Goal: Information Seeking & Learning: Learn about a topic

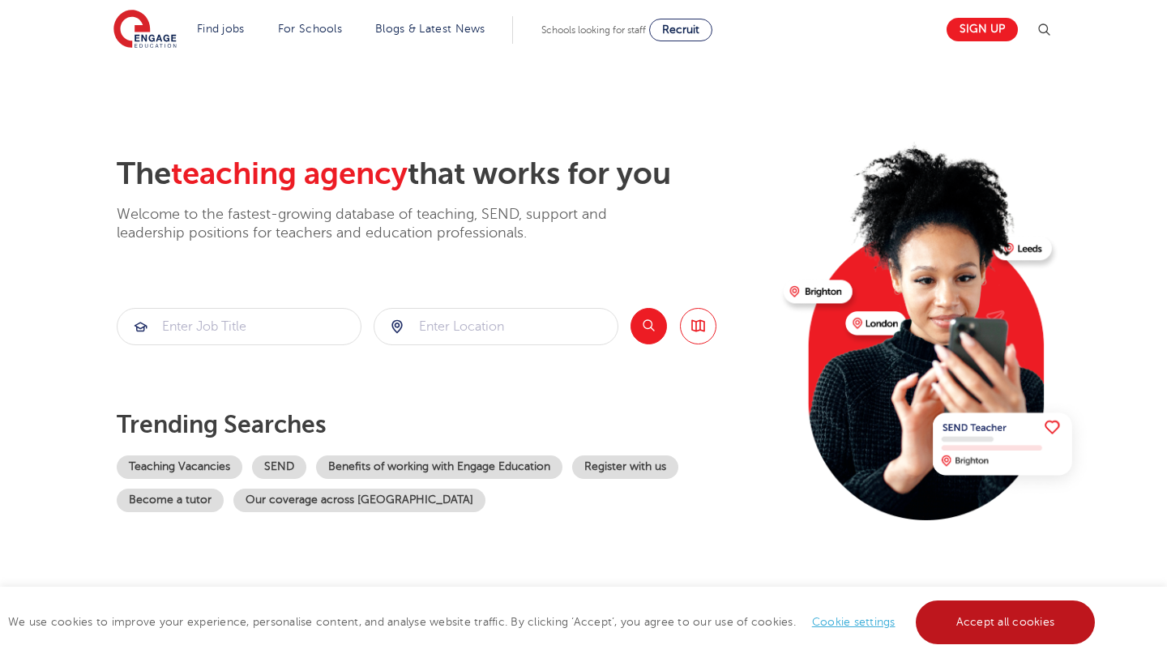
click at [993, 619] on link "Accept all cookies" at bounding box center [1006, 622] width 180 height 44
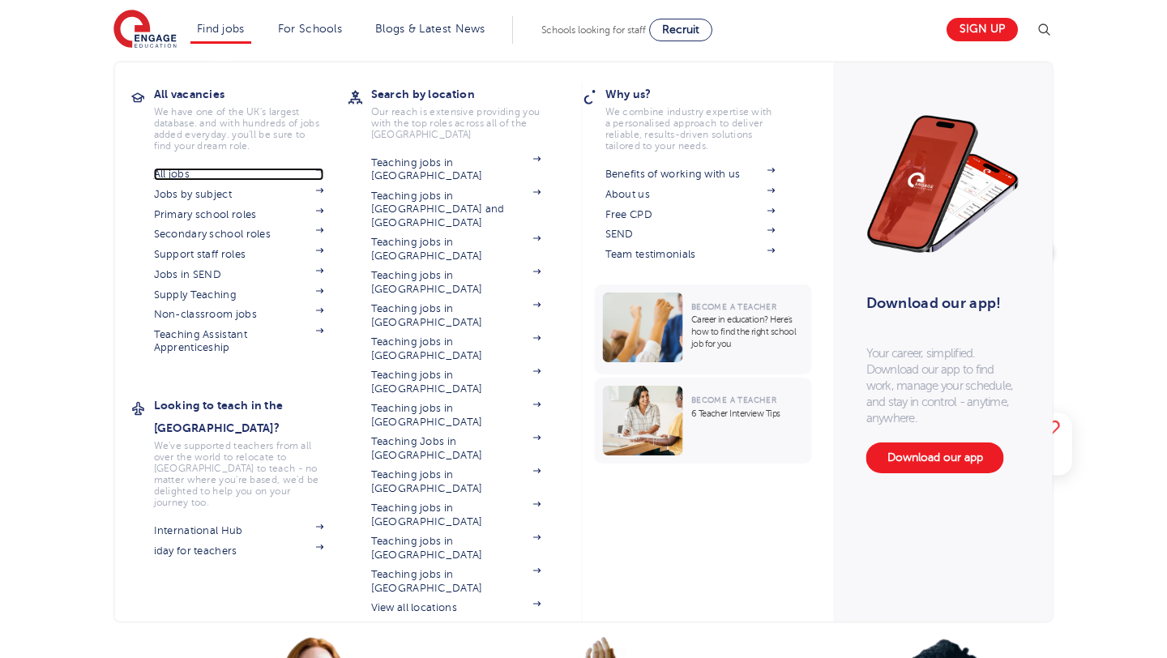
click at [203, 179] on link "All jobs" at bounding box center [239, 174] width 170 height 13
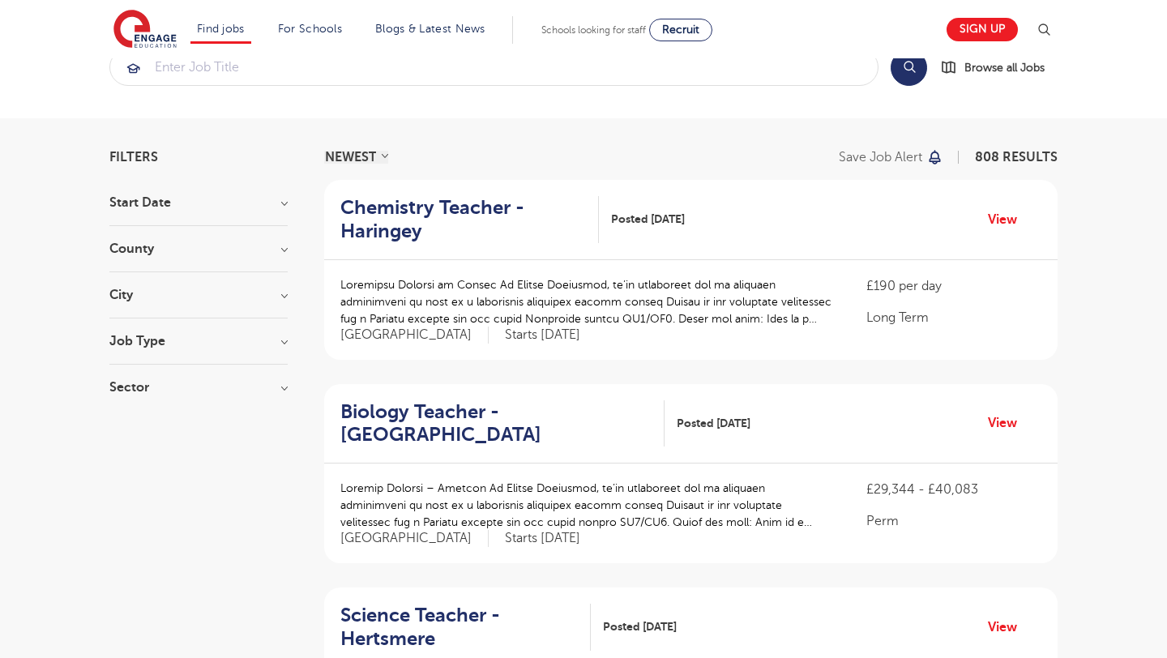
scroll to position [45, 0]
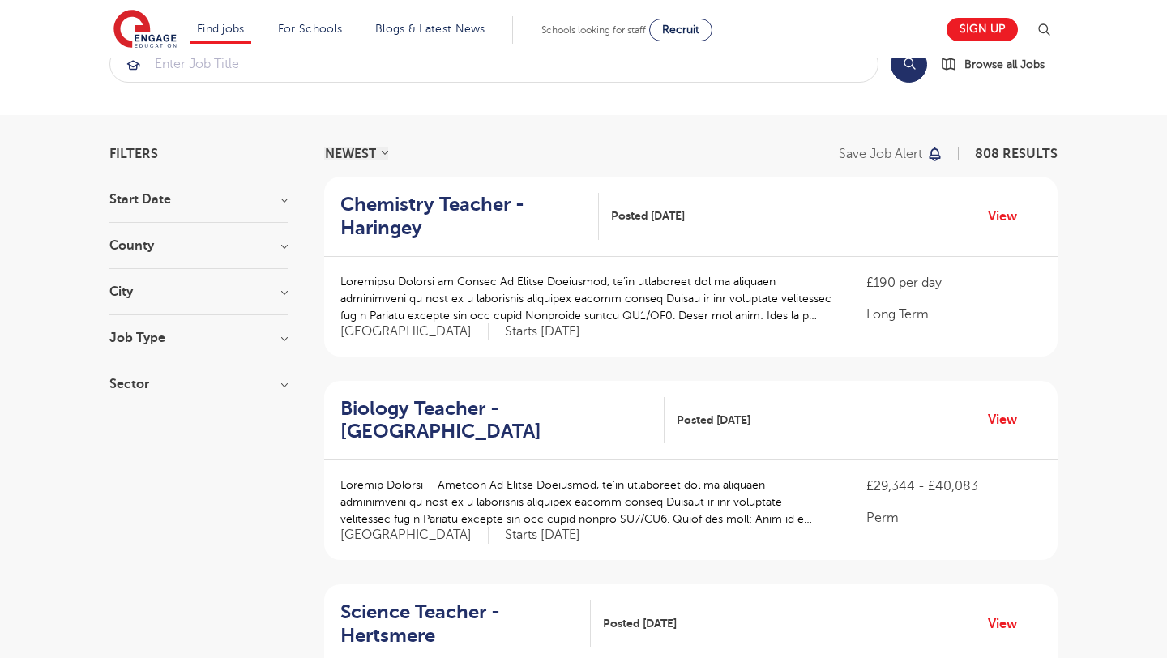
click at [219, 335] on h3 "Job Type" at bounding box center [198, 337] width 178 height 13
click at [201, 335] on h3 "Job Type" at bounding box center [198, 337] width 178 height 13
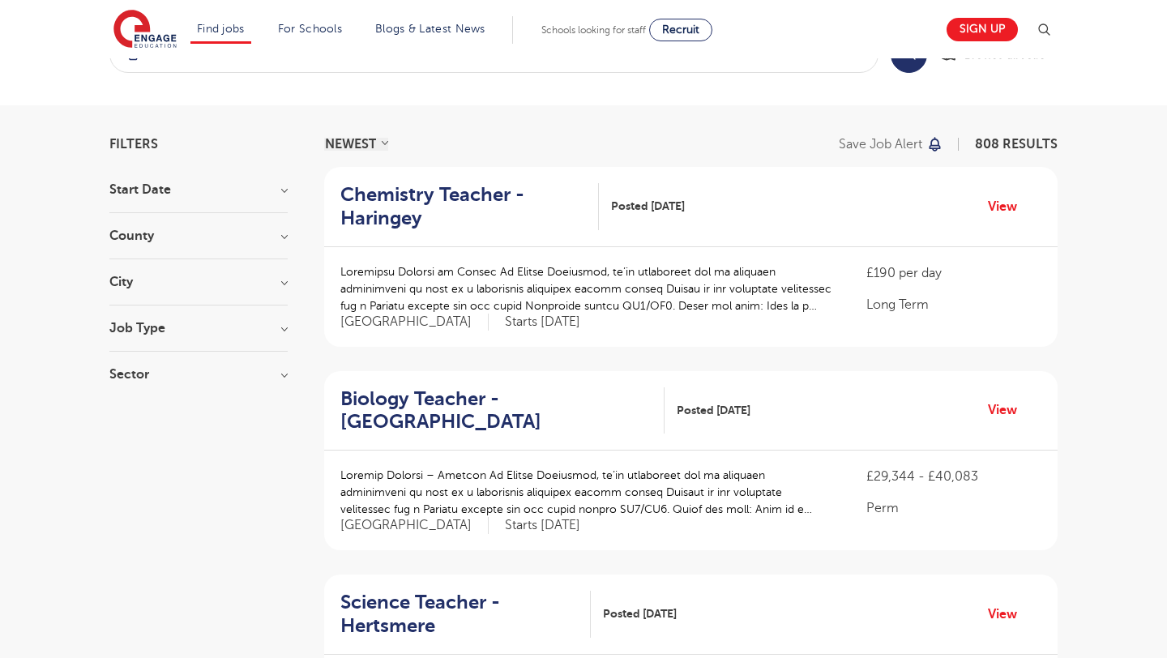
scroll to position [54, 0]
click at [266, 293] on div "City [GEOGRAPHIC_DATA] 65 [GEOGRAPHIC_DATA] 40 [GEOGRAPHIC_DATA] 31 [GEOGRAPHIC…" at bounding box center [198, 291] width 178 height 30
click at [276, 288] on h3 "City" at bounding box center [198, 282] width 178 height 13
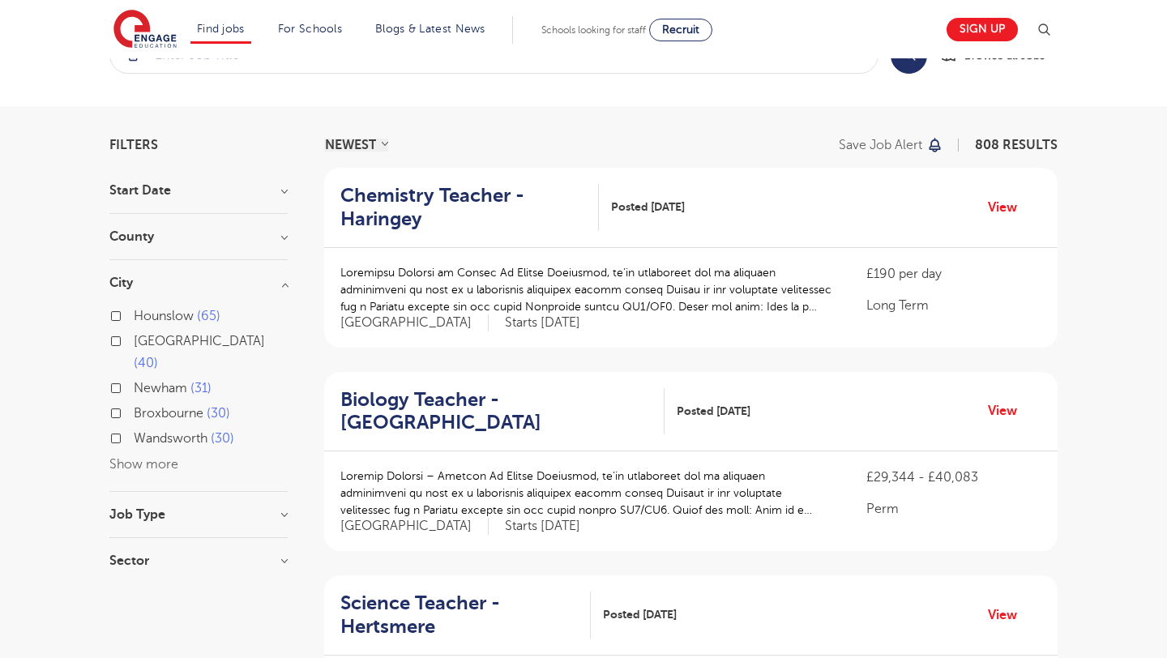
click at [152, 457] on button "Show more" at bounding box center [143, 464] width 69 height 15
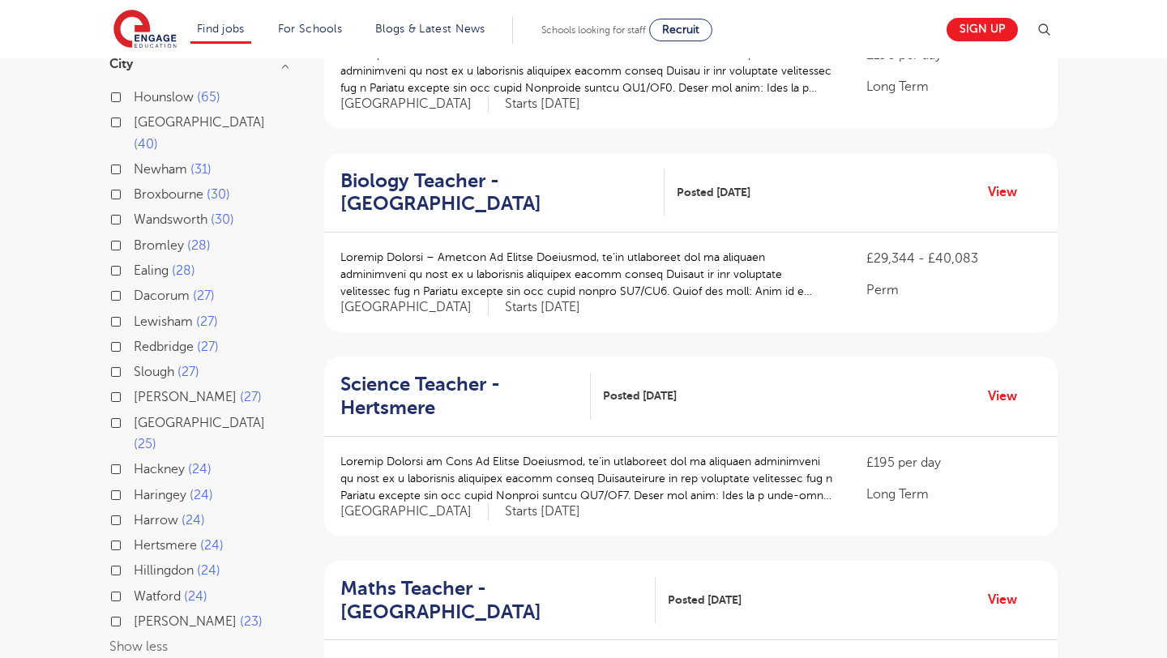
scroll to position [274, 0]
click at [134, 234] on label "Bromley 28" at bounding box center [172, 244] width 77 height 21
click at [134, 237] on input "Bromley 28" at bounding box center [139, 242] width 11 height 11
checkbox input "true"
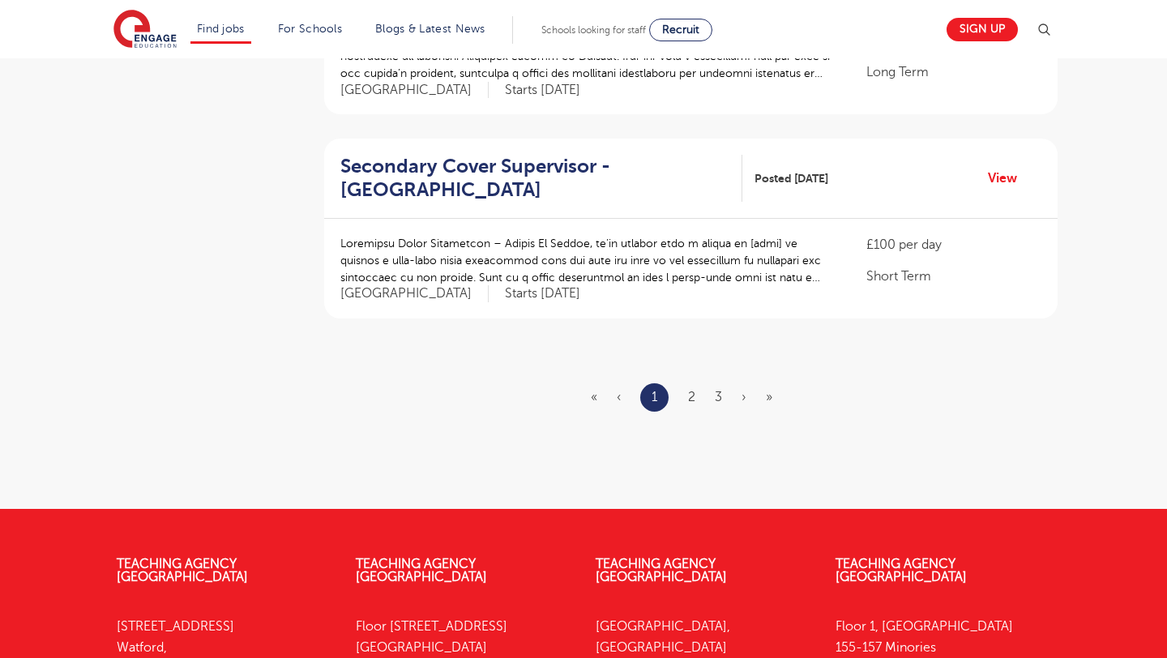
scroll to position [1911, 0]
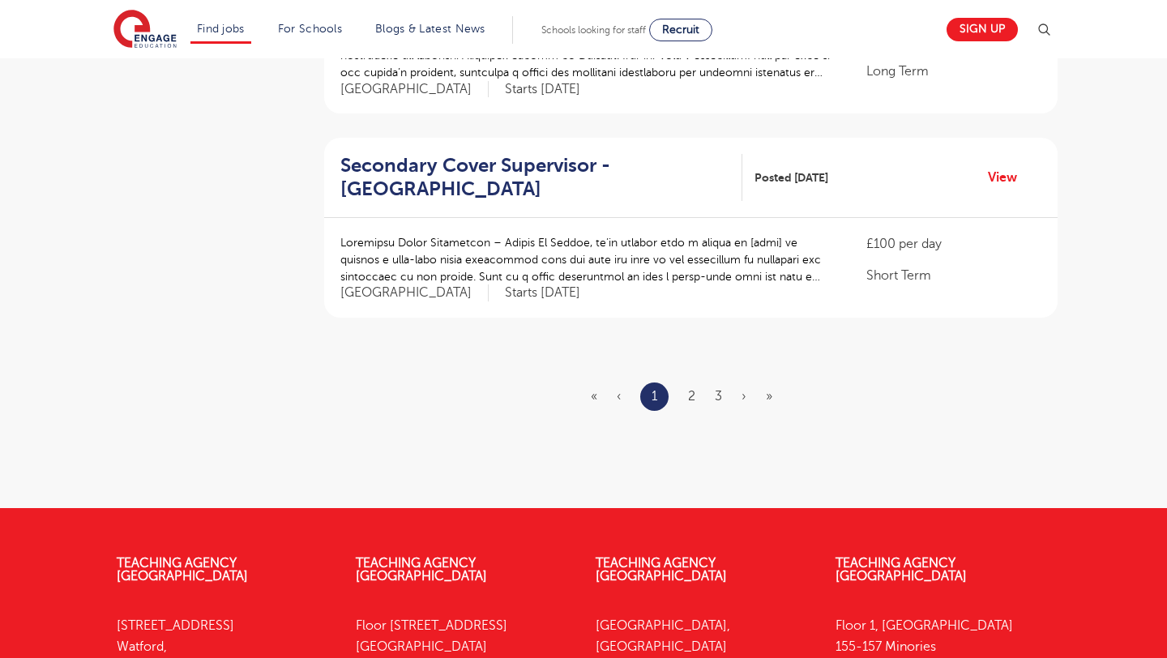
click at [686, 398] on ul "« ‹ 1 2 3 › »" at bounding box center [691, 396] width 201 height 28
click at [694, 399] on link "2" at bounding box center [691, 396] width 7 height 15
